Goal: Register for event/course

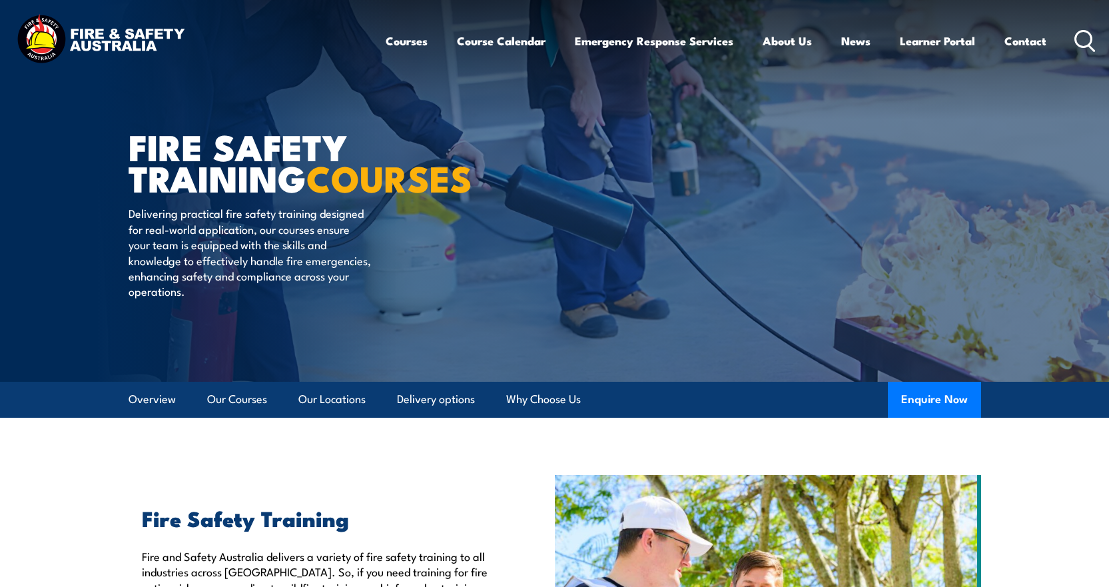
click at [1083, 41] on icon at bounding box center [1084, 41] width 21 height 22
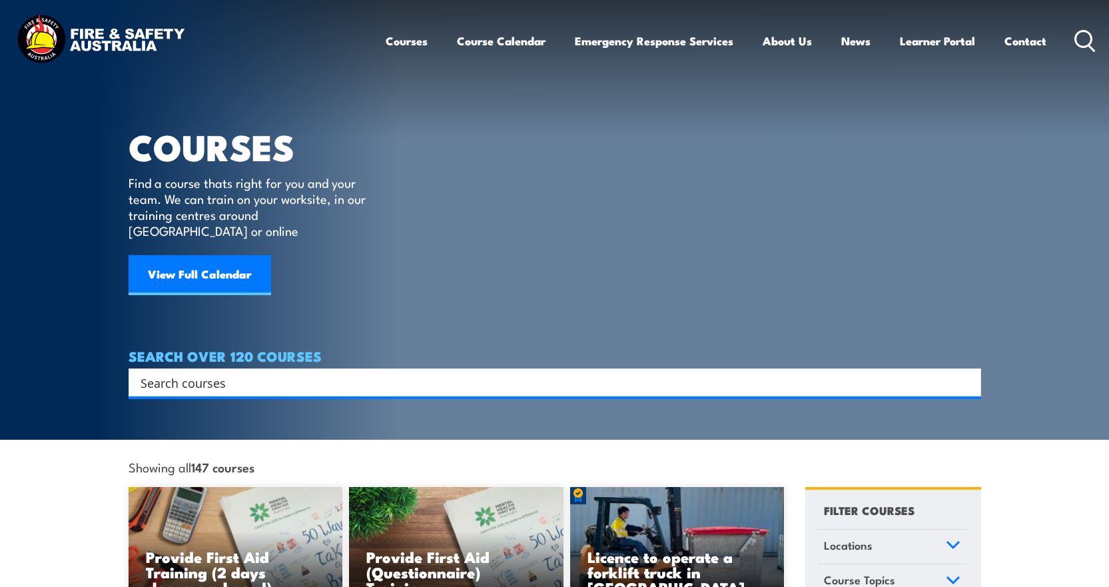
click at [210, 372] on input "Search input" at bounding box center [545, 382] width 811 height 20
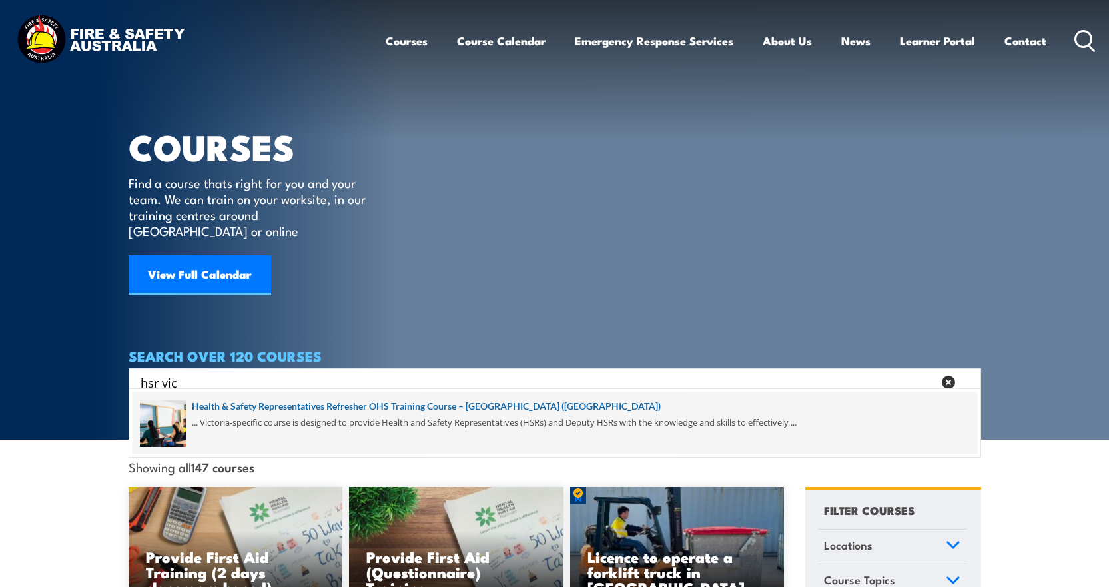
type input "hsr vic"
click at [371, 404] on span at bounding box center [554, 422] width 844 height 63
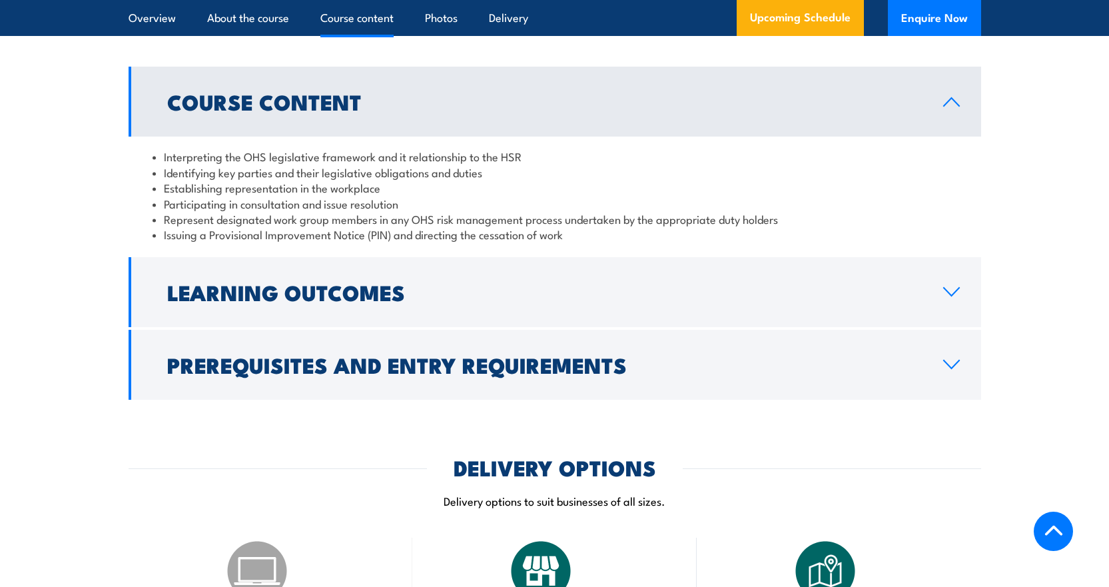
scroll to position [1465, 0]
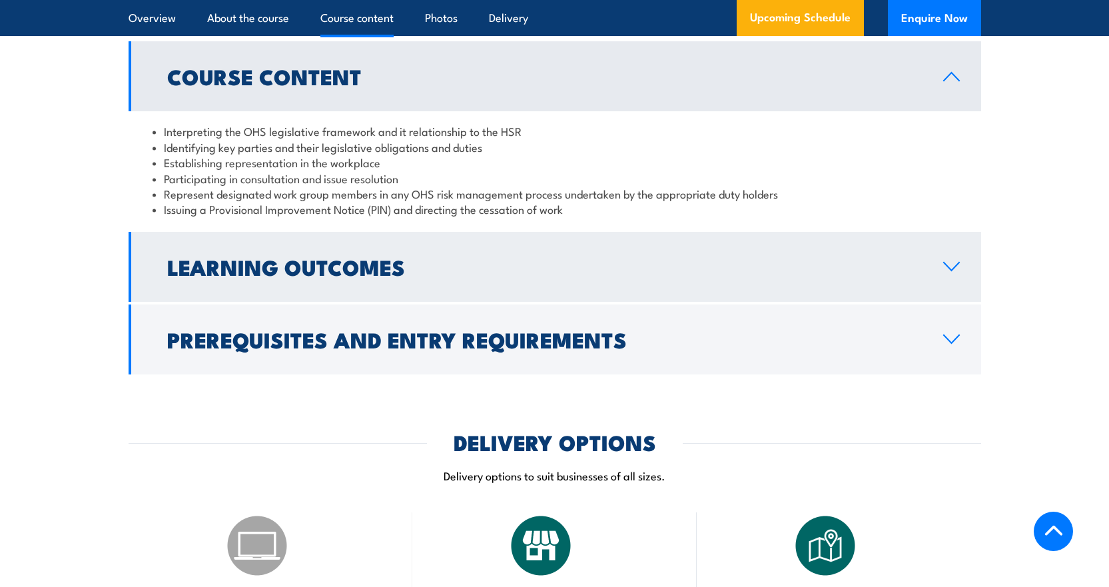
click at [283, 257] on h2 "Learning Outcomes" at bounding box center [544, 266] width 754 height 19
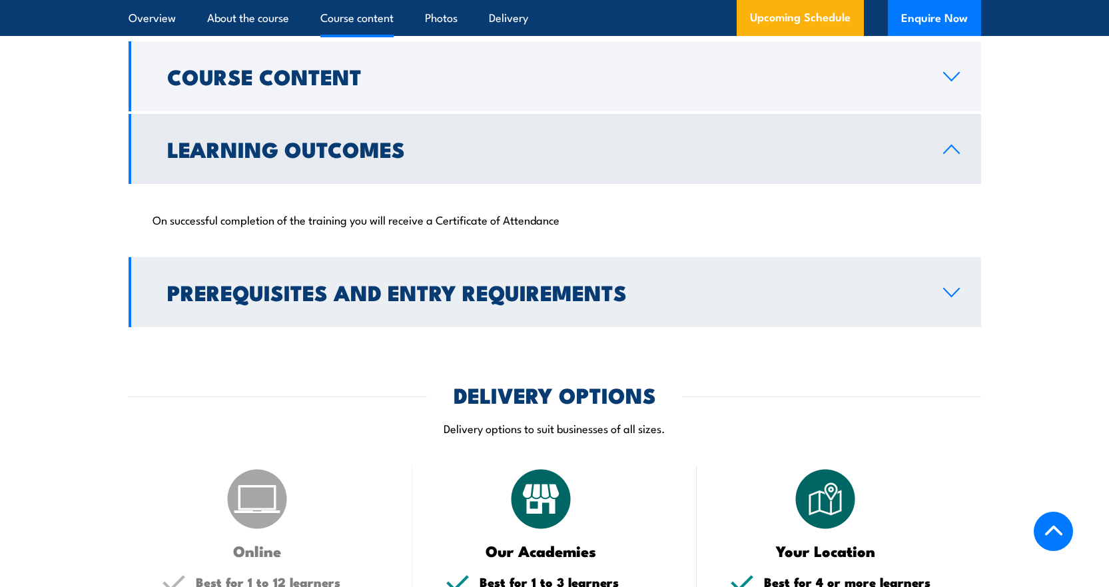
click at [294, 282] on h2 "Prerequisites and Entry Requirements" at bounding box center [544, 291] width 754 height 19
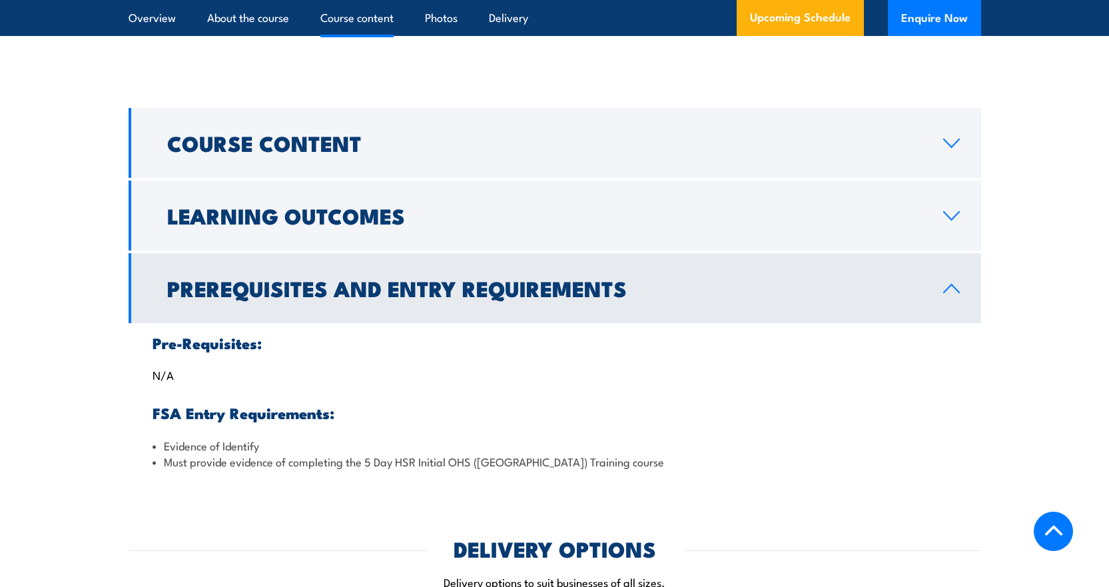
drag, startPoint x: 288, startPoint y: 277, endPoint x: 289, endPoint y: 257, distance: 20.0
click at [289, 278] on h2 "Prerequisites and Entry Requirements" at bounding box center [544, 287] width 754 height 19
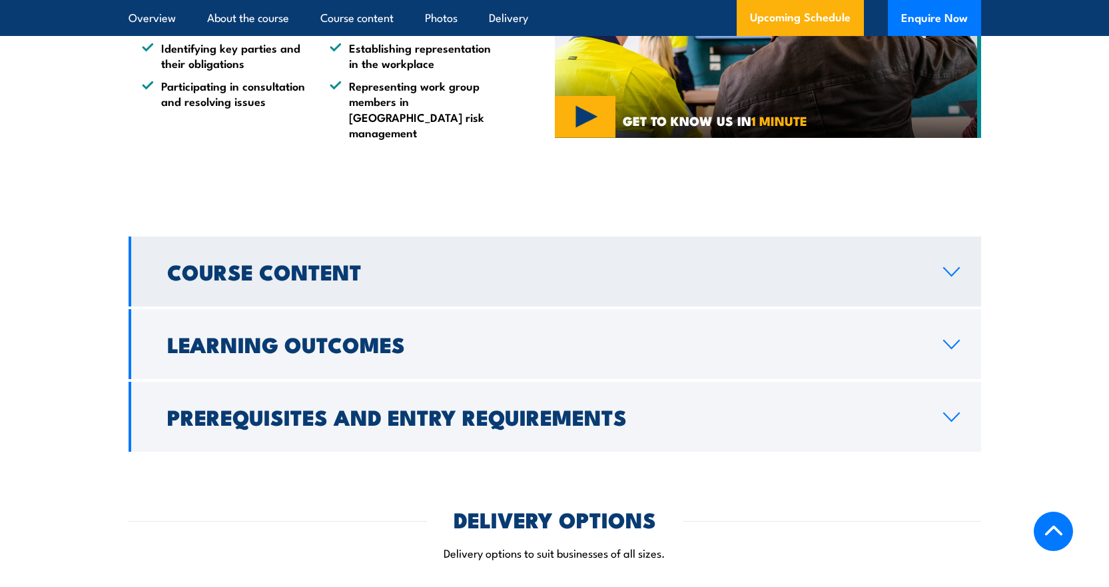
scroll to position [1265, 0]
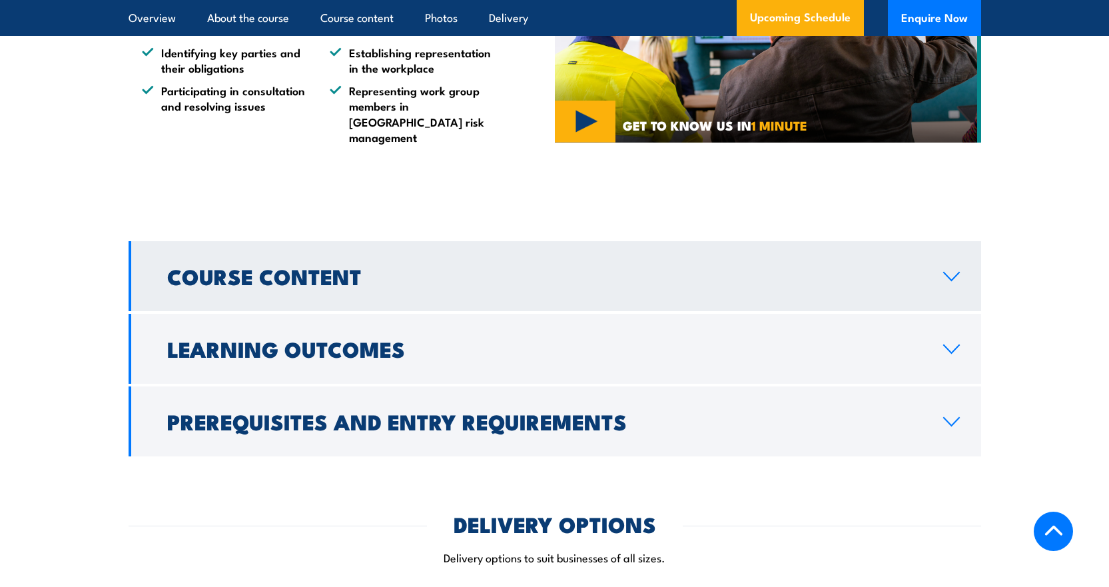
click at [224, 266] on h2 "Course Content" at bounding box center [544, 275] width 754 height 19
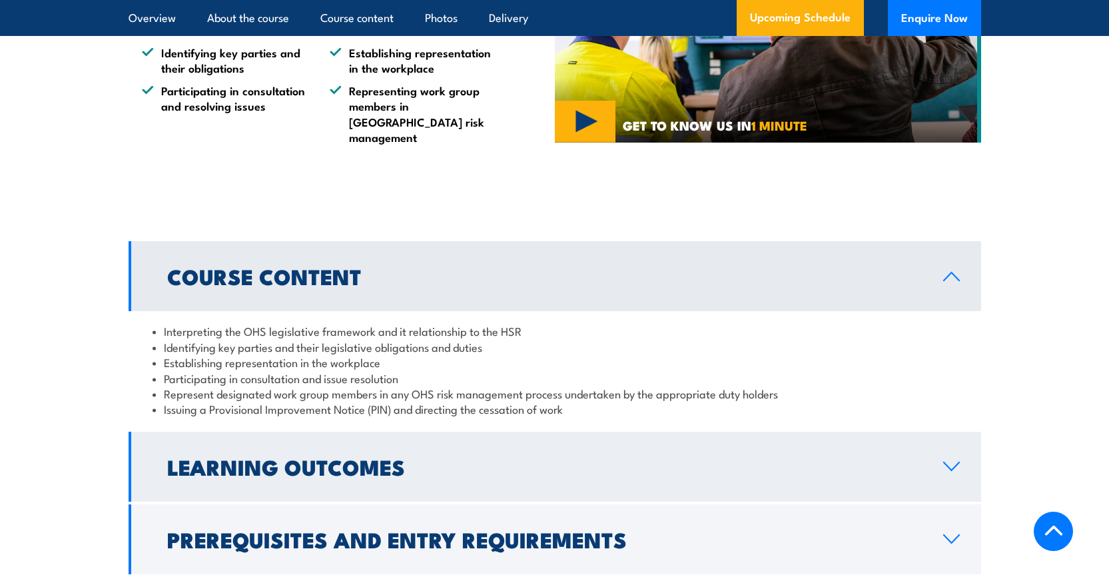
click at [308, 457] on h2 "Learning Outcomes" at bounding box center [544, 466] width 754 height 19
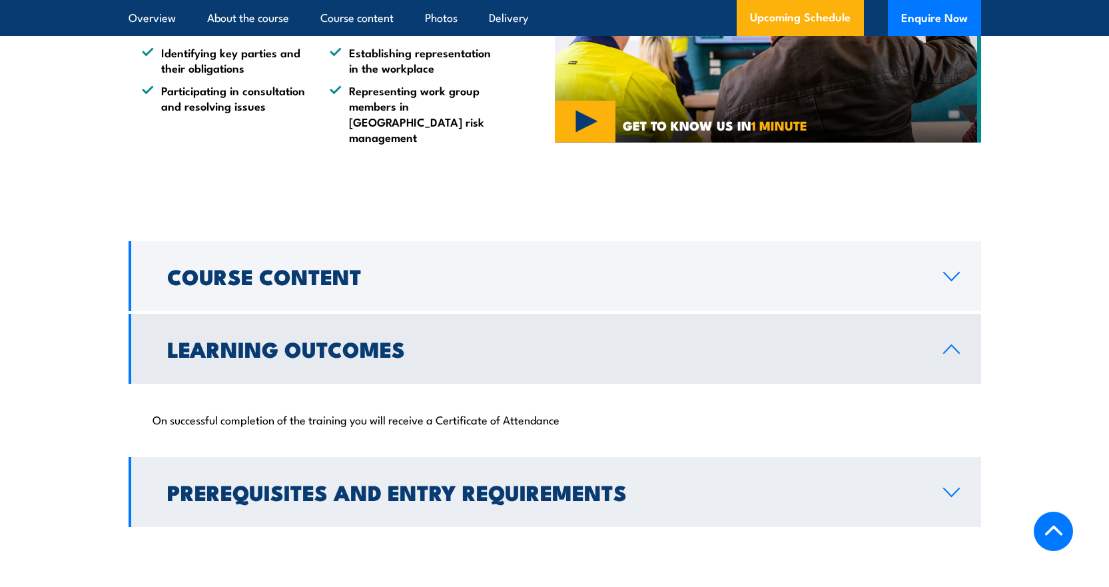
click at [304, 483] on h2 "Prerequisites and Entry Requirements" at bounding box center [544, 491] width 754 height 19
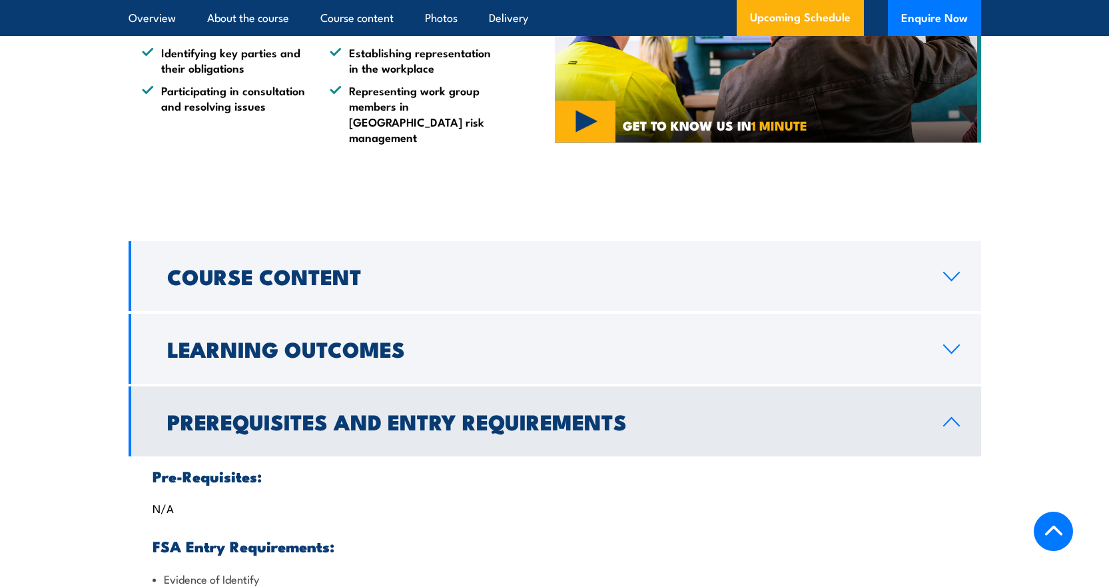
click at [239, 411] on h2 "Prerequisites and Entry Requirements" at bounding box center [544, 420] width 754 height 19
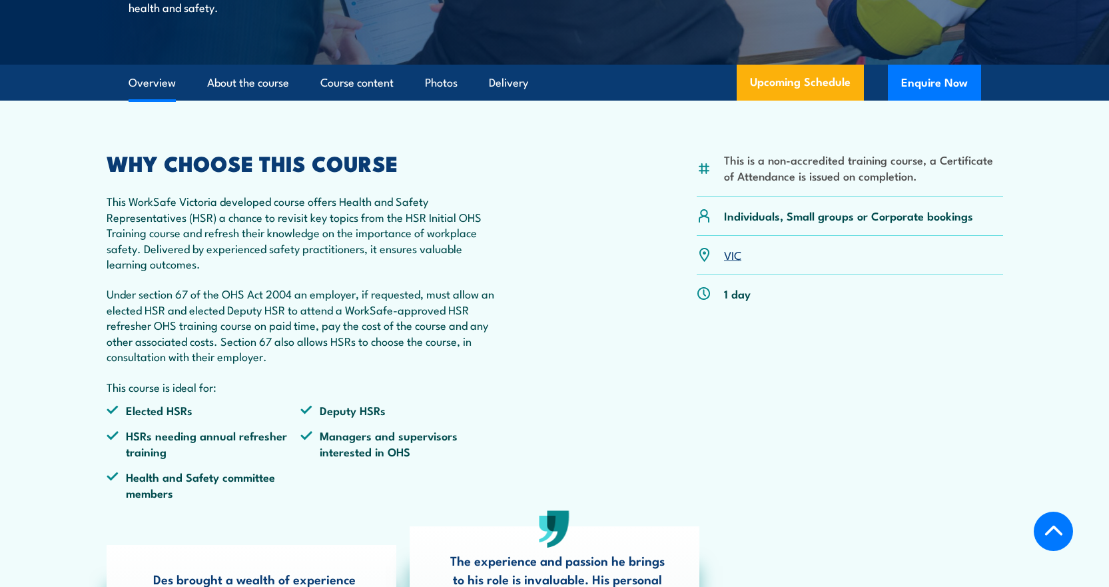
scroll to position [133, 0]
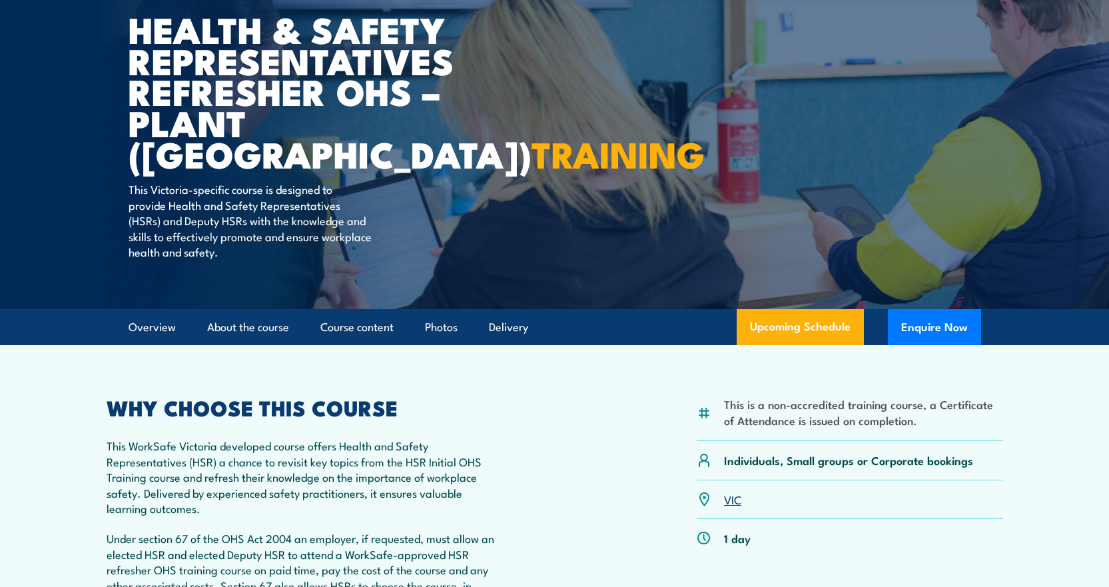
click at [740, 501] on link "VIC" at bounding box center [732, 499] width 17 height 16
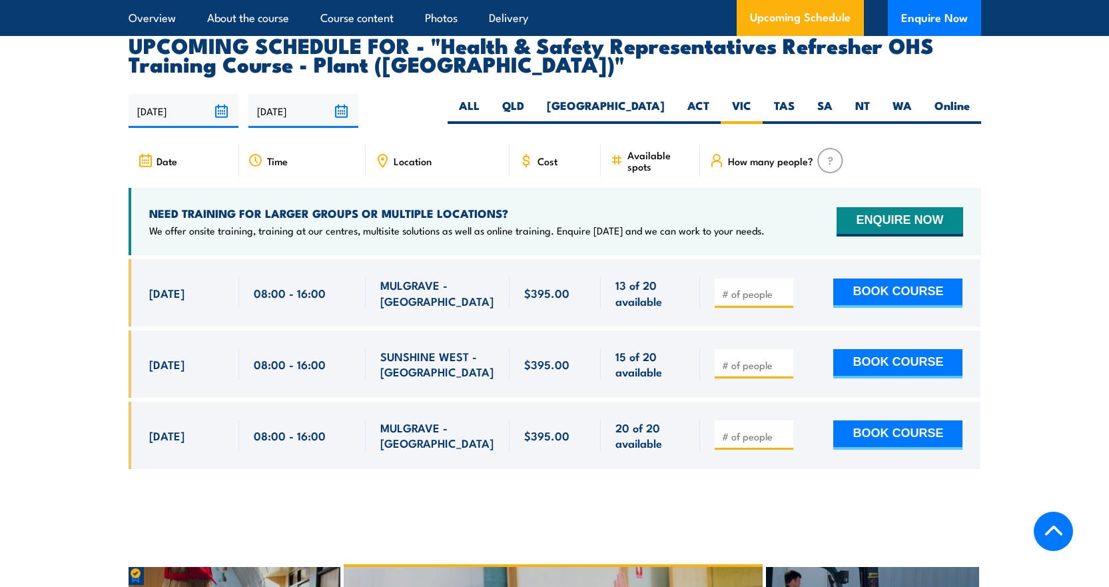
scroll to position [2328, 0]
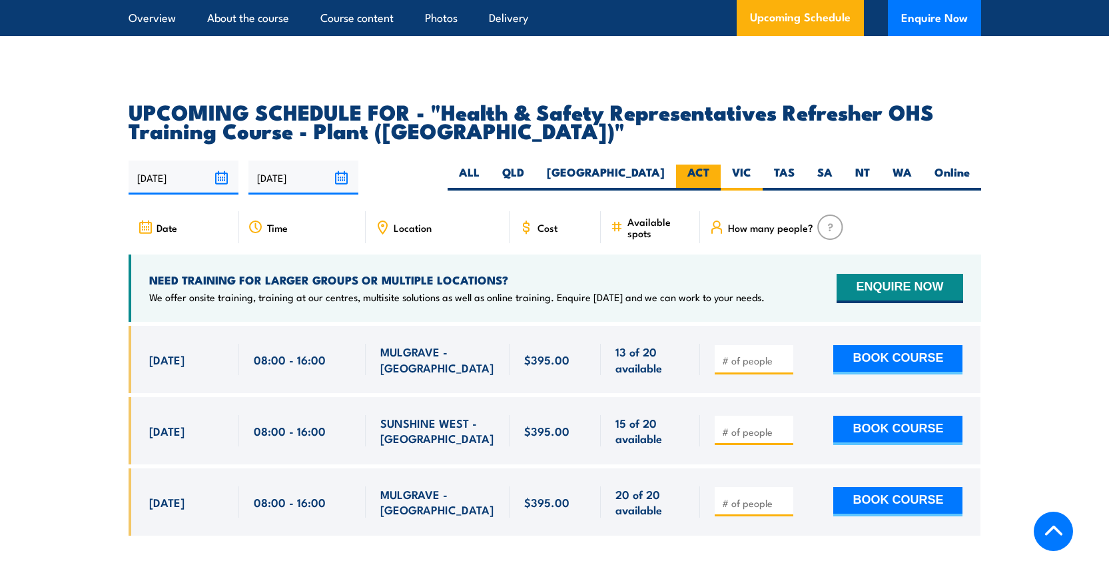
click at [701, 164] on label "ACT" at bounding box center [698, 177] width 45 height 26
click at [709, 164] on input "ACT" at bounding box center [713, 168] width 9 height 9
radio input "true"
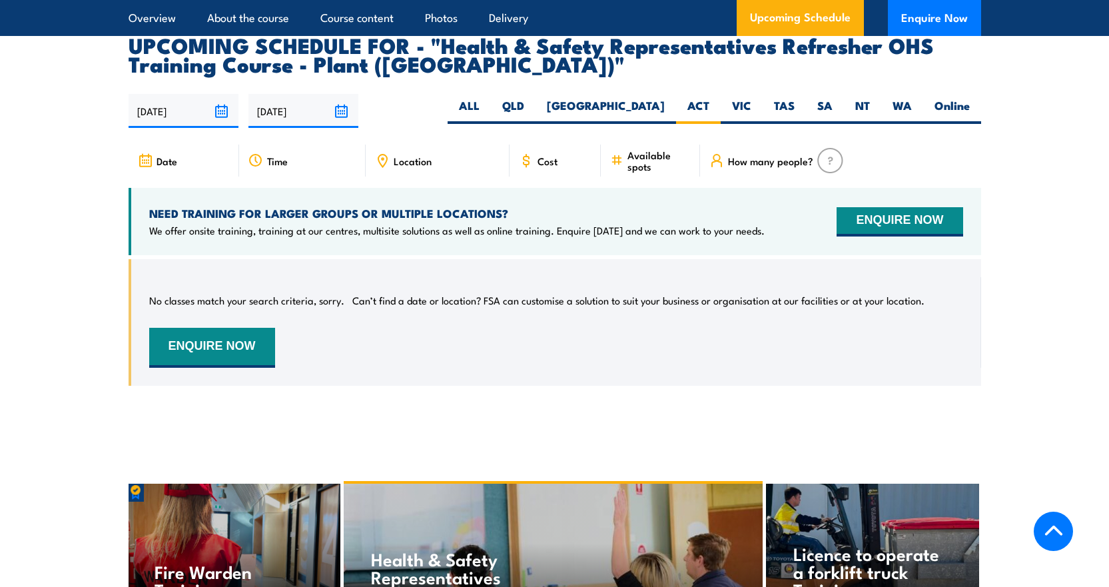
scroll to position [2328, 0]
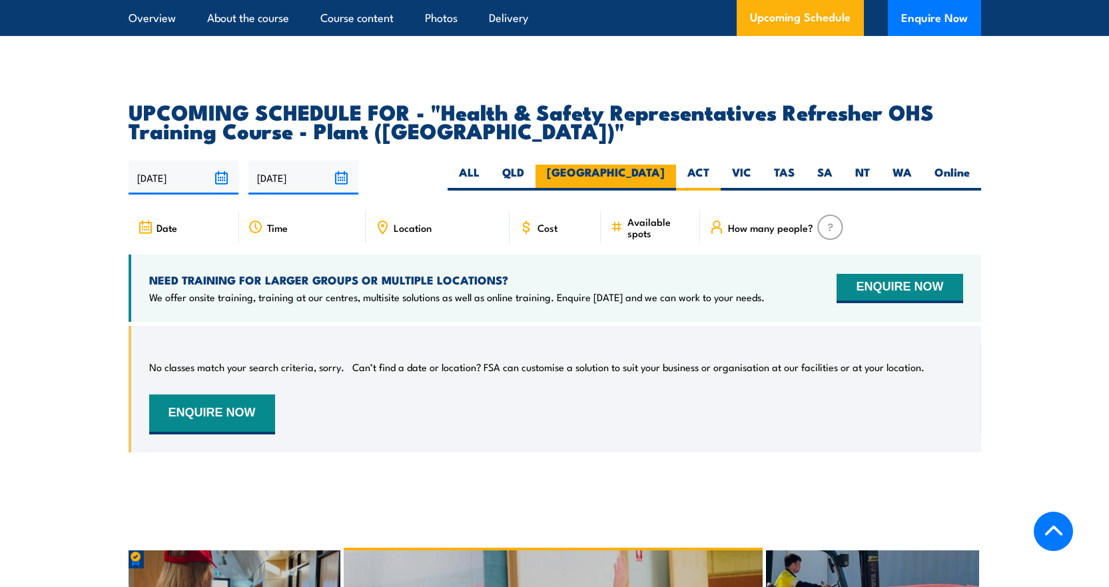
click at [651, 164] on label "[GEOGRAPHIC_DATA]" at bounding box center [605, 177] width 140 height 26
click at [664, 164] on input "[GEOGRAPHIC_DATA]" at bounding box center [668, 168] width 9 height 9
radio input "true"
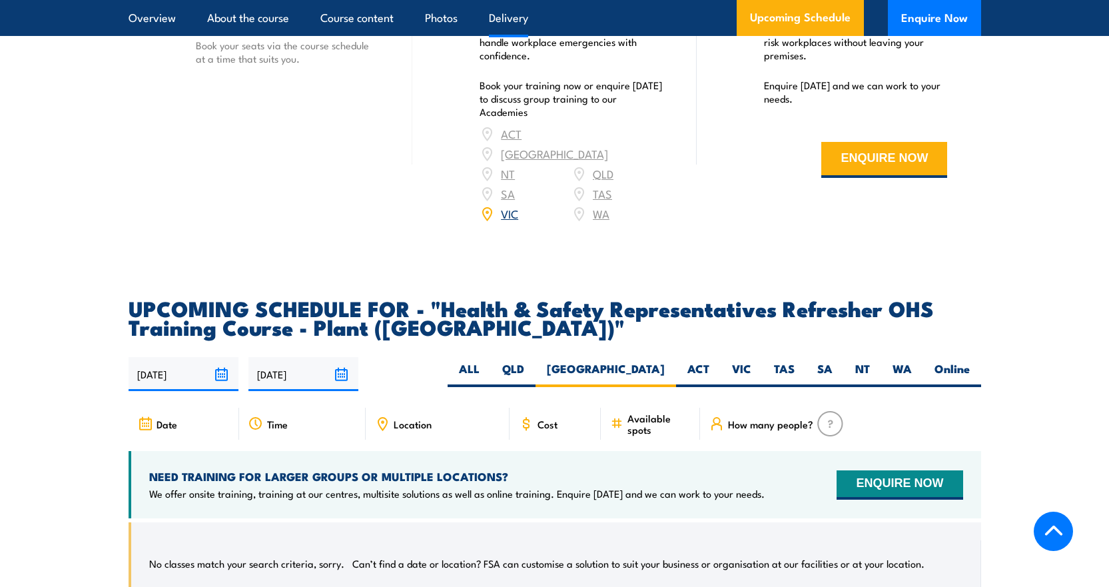
scroll to position [1795, 0]
